Goal: Use online tool/utility: Use online tool/utility

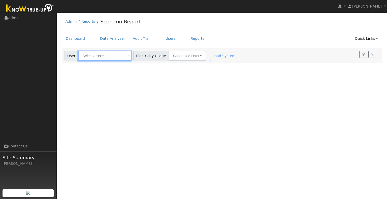
click at [114, 54] on input "text" at bounding box center [104, 56] width 53 height 10
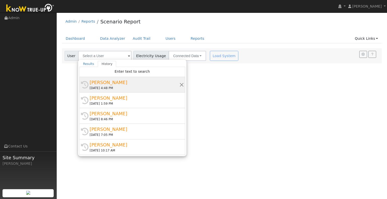
click at [109, 81] on div "Alicia Hawkins" at bounding box center [135, 82] width 90 height 7
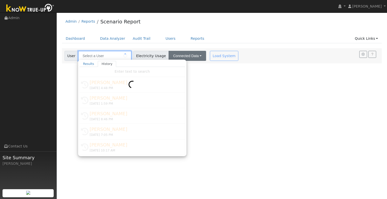
type input "Alicia Hawkins"
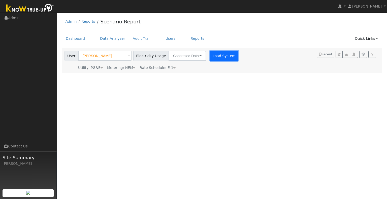
click at [210, 58] on button "Load System" at bounding box center [224, 56] width 29 height 10
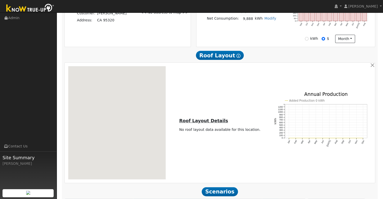
scroll to position [185, 0]
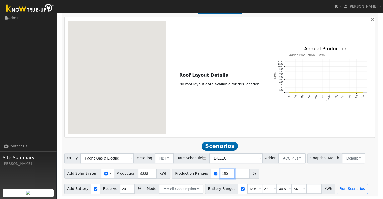
click at [220, 175] on input "150" at bounding box center [227, 174] width 15 height 10
click at [220, 175] on input "149" at bounding box center [227, 174] width 15 height 10
type input "148"
click at [220, 175] on input "148" at bounding box center [227, 174] width 15 height 10
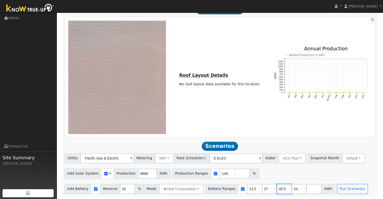
click at [277, 188] on input "40.5" at bounding box center [284, 189] width 15 height 10
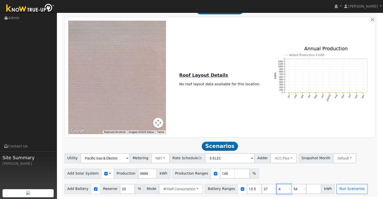
type input "54"
type input "5"
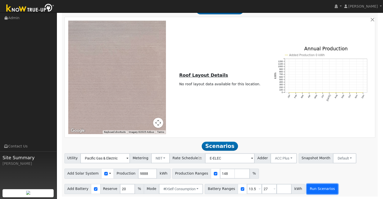
click at [311, 190] on button "Run Scenarios" at bounding box center [322, 189] width 31 height 10
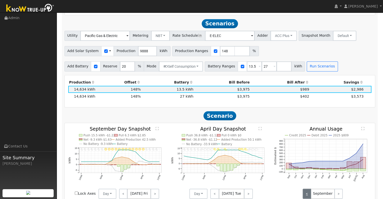
scroll to position [311, 0]
